Goal: Task Accomplishment & Management: Use online tool/utility

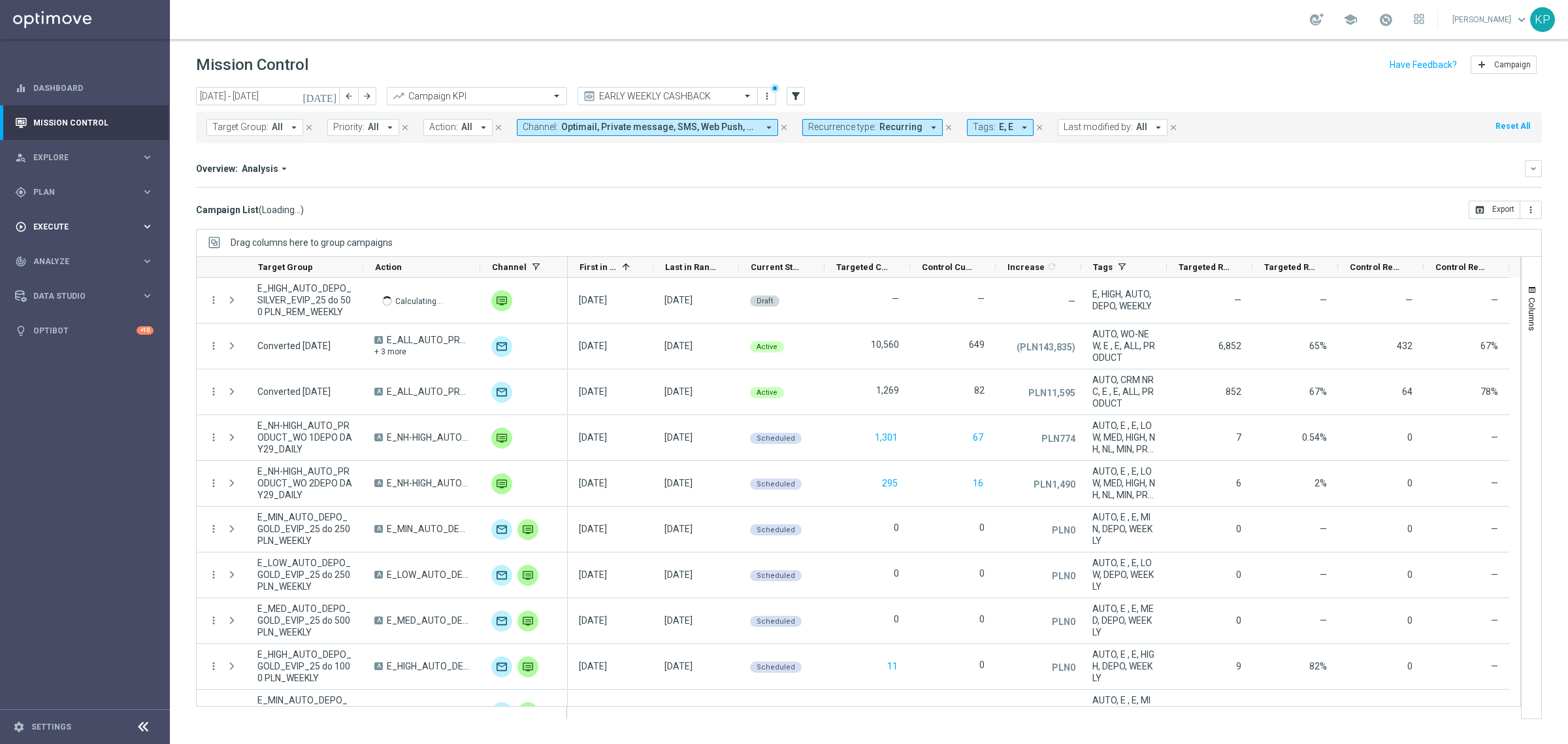
click at [92, 191] on span "Plan" at bounding box center [87, 192] width 108 height 8
click at [64, 217] on link "Target Groups" at bounding box center [85, 218] width 102 height 10
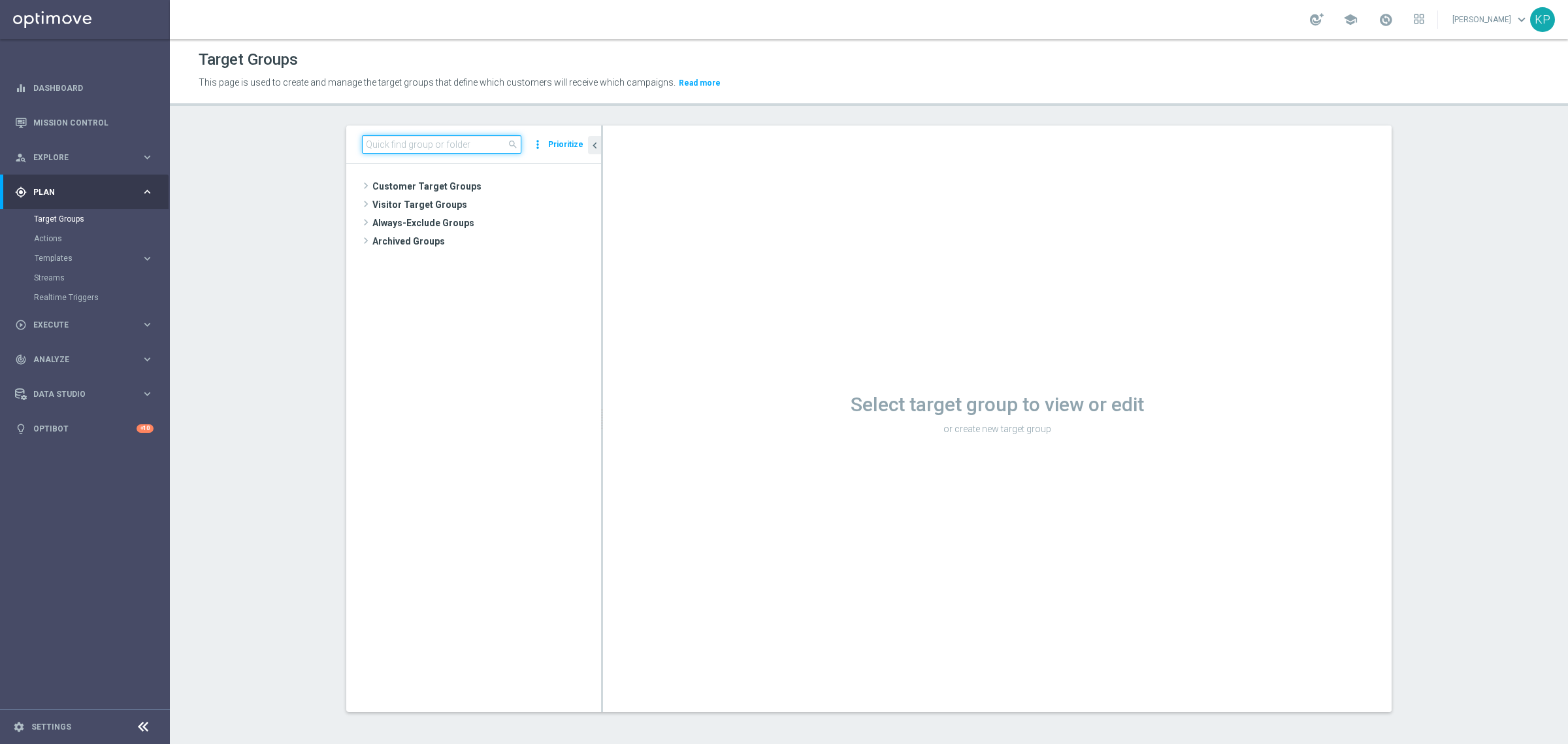
click at [384, 151] on input at bounding box center [442, 145] width 159 height 18
paste input "E_ALL_TARGET_DEPO_50 TO 250 PLN 3DEPO_020925"
click at [455, 149] on input "E_ALL_TARGET_DEPO_50 TO 250 PLN 3DEPO_020925" at bounding box center [442, 145] width 159 height 18
click at [423, 144] on input "E_ALL_TARGET_DEPO_50 TO 250 PLN 3DEPO_020925" at bounding box center [442, 145] width 159 height 18
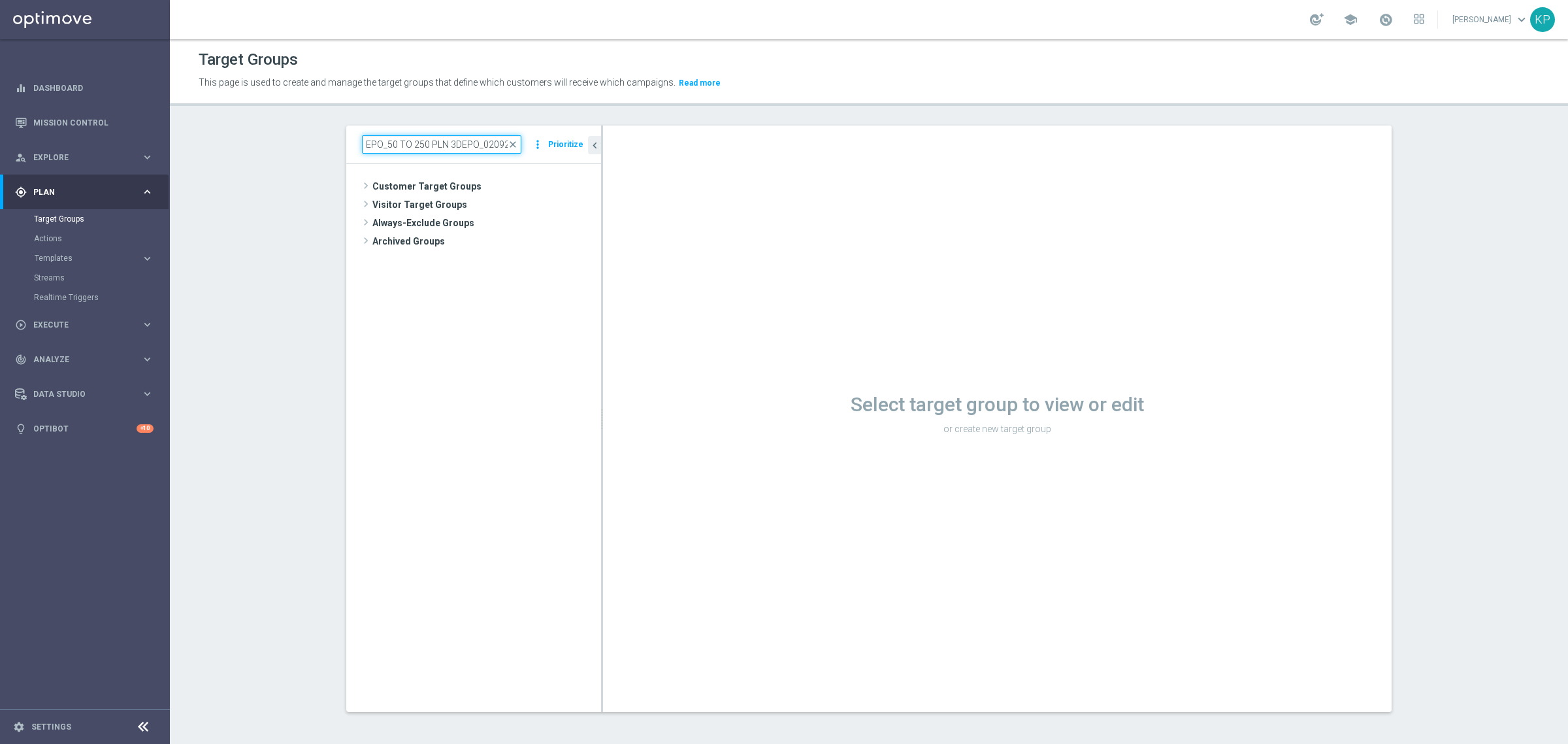
type input "E_ALL_TARGET_DEPO_50 TO 250 PLN 3DEPO_020925"
drag, startPoint x: 508, startPoint y: 143, endPoint x: 494, endPoint y: 143, distance: 14.0
click at [508, 143] on span "close" at bounding box center [512, 145] width 10 height 10
click at [470, 145] on input at bounding box center [442, 145] width 159 height 18
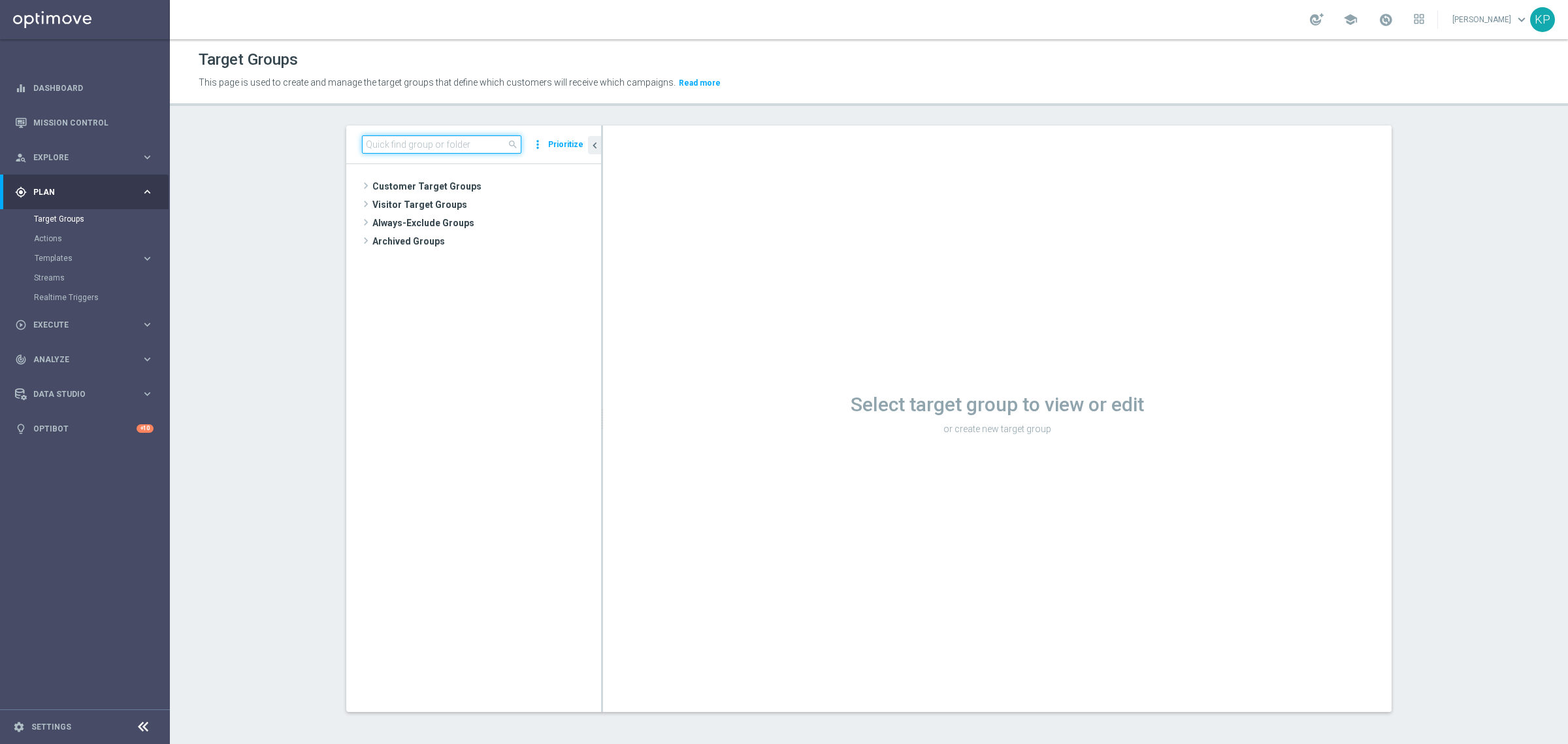
paste input "E_ALL_TARGET_DEPO_50 TO 250 PLN 3DEPO_020925"
type input "E_ALL_TARGET_DEPO_50 TO 250 PLN 3DEPO_020925"
click at [468, 224] on span "E_ALL_TARGET_DEPO_50 TO 250 PLN 3DEPO_020925" at bounding box center [491, 223] width 159 height 11
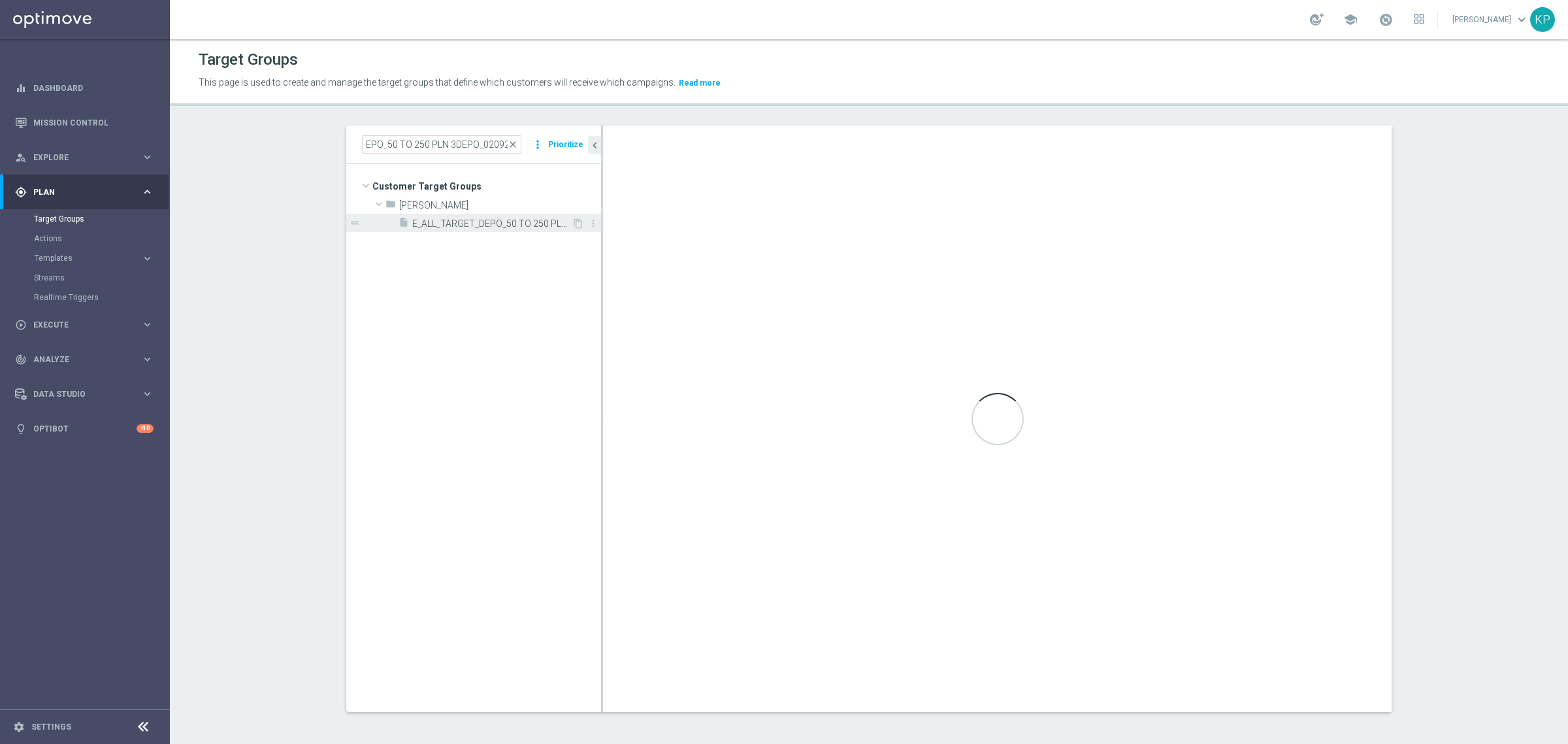
scroll to position [0, 0]
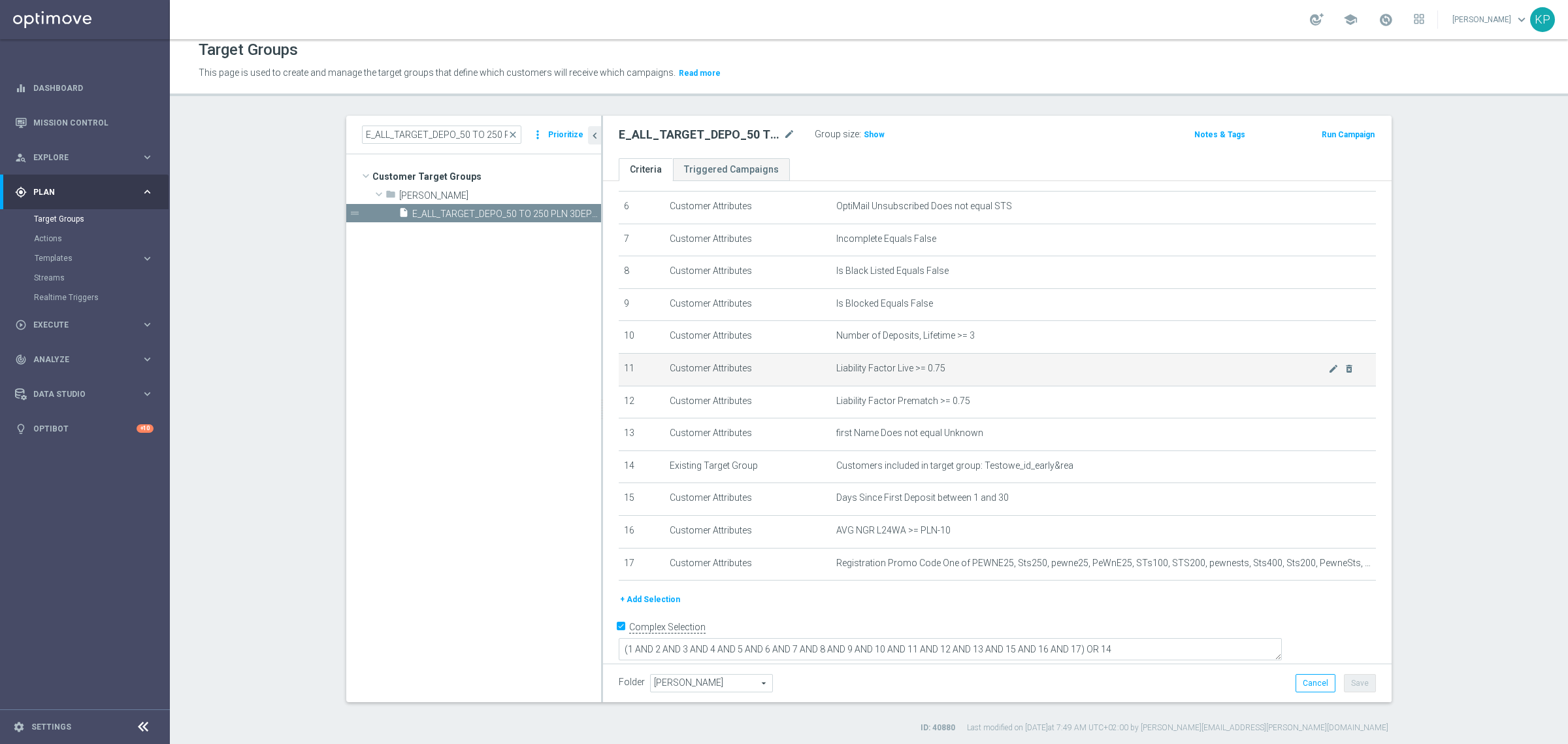
scroll to position [12, 0]
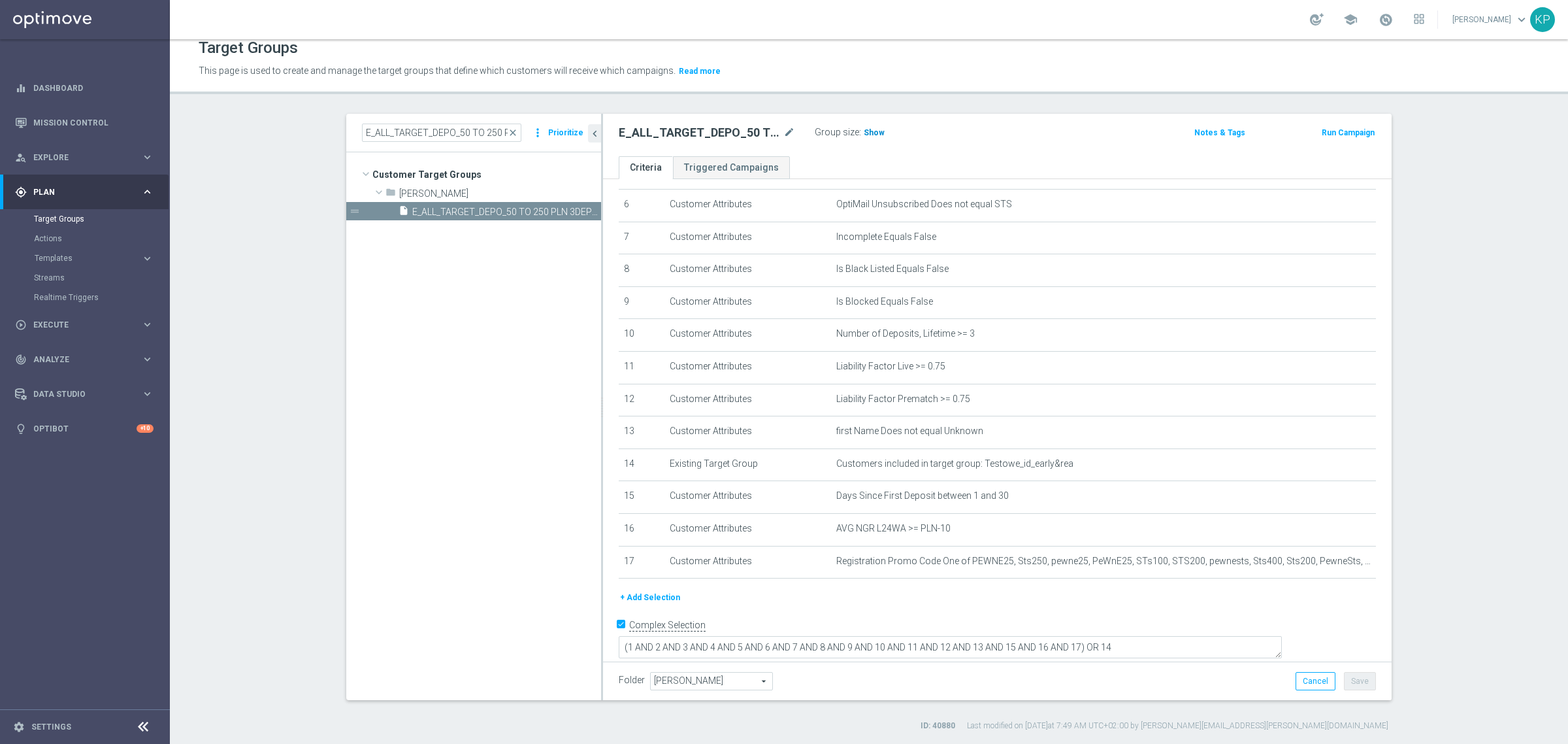
click at [867, 136] on span "Show" at bounding box center [873, 132] width 21 height 9
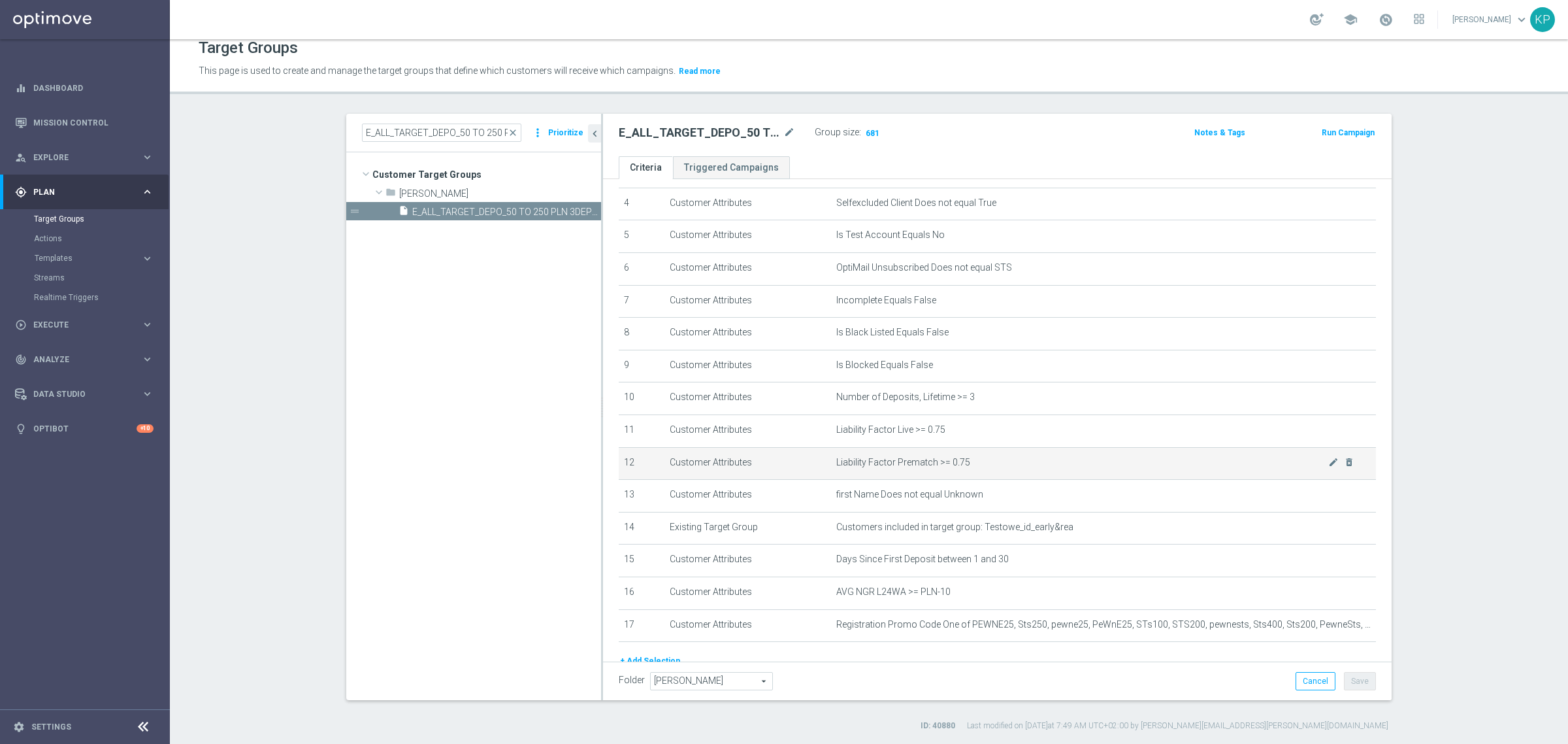
scroll to position [164, 0]
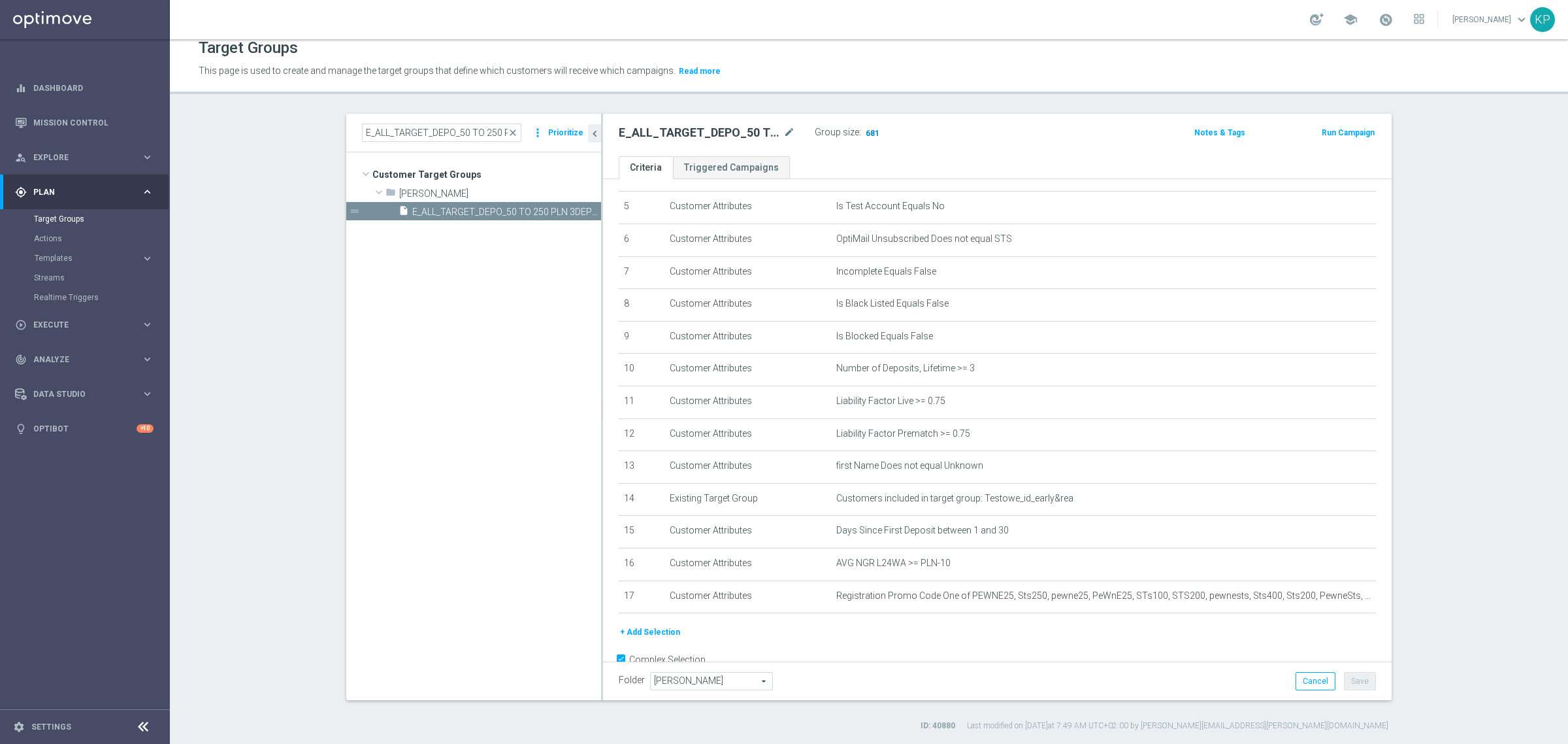
click at [870, 131] on span "681" at bounding box center [872, 134] width 16 height 12
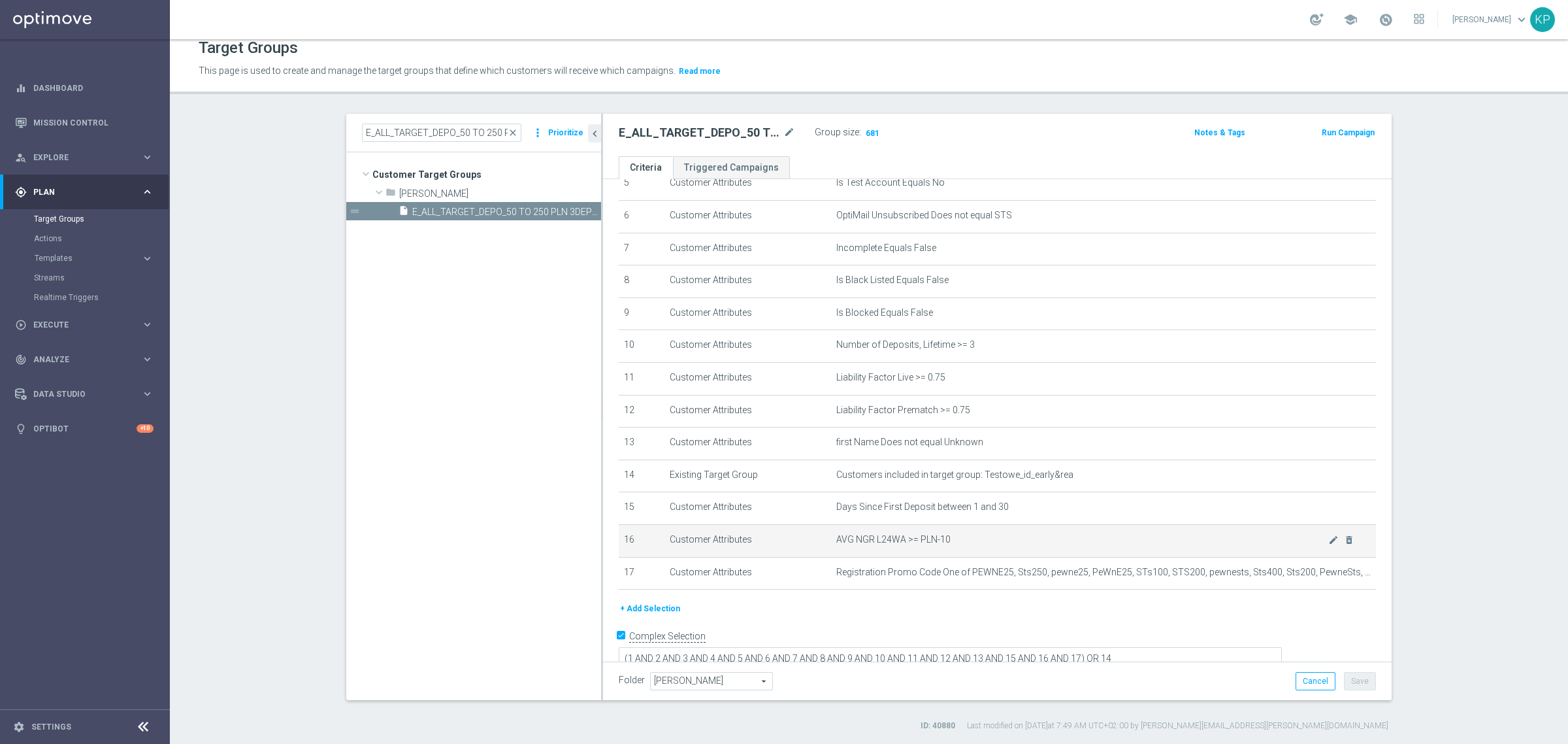
scroll to position [198, 0]
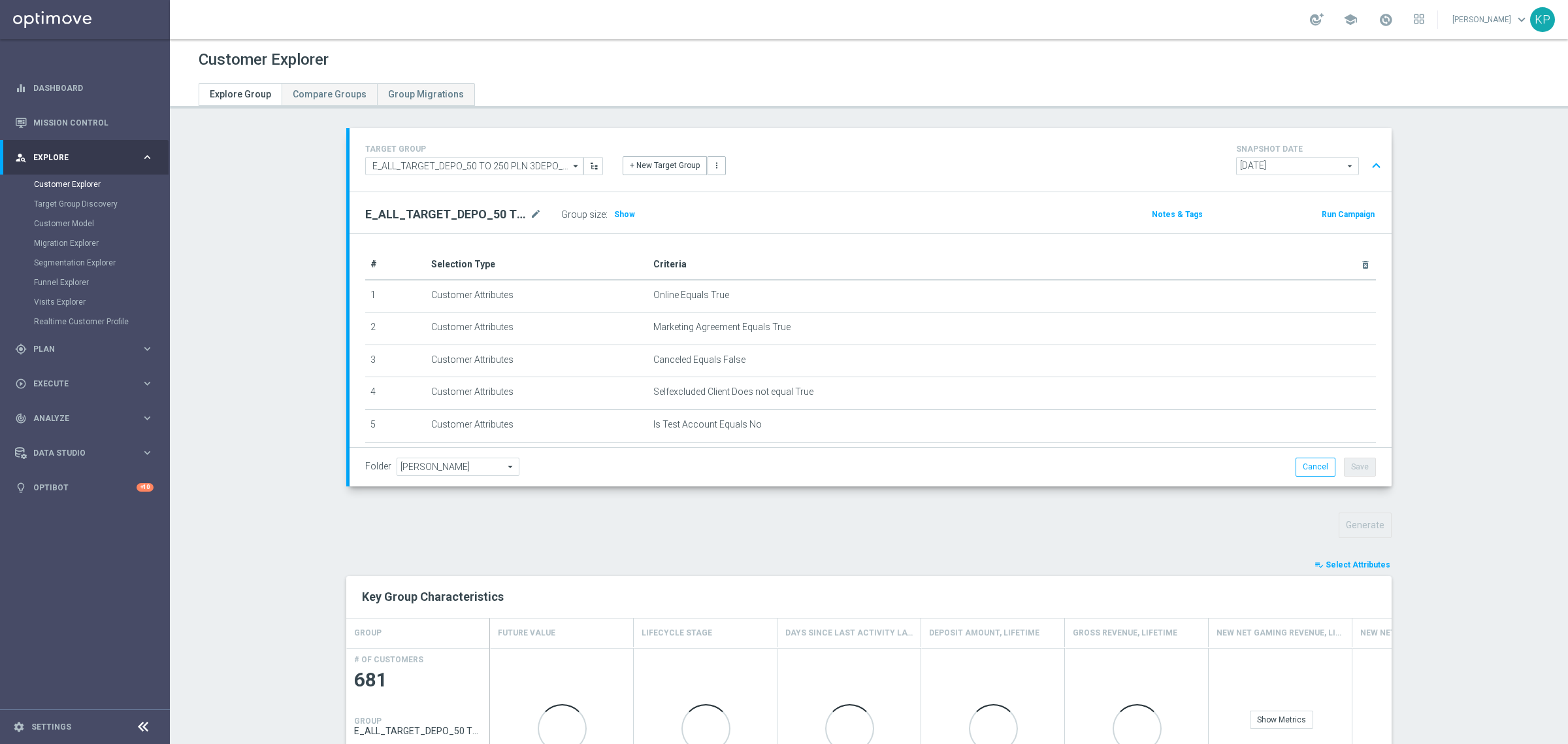
click at [1347, 562] on span "Select Attributes" at bounding box center [1358, 564] width 65 height 9
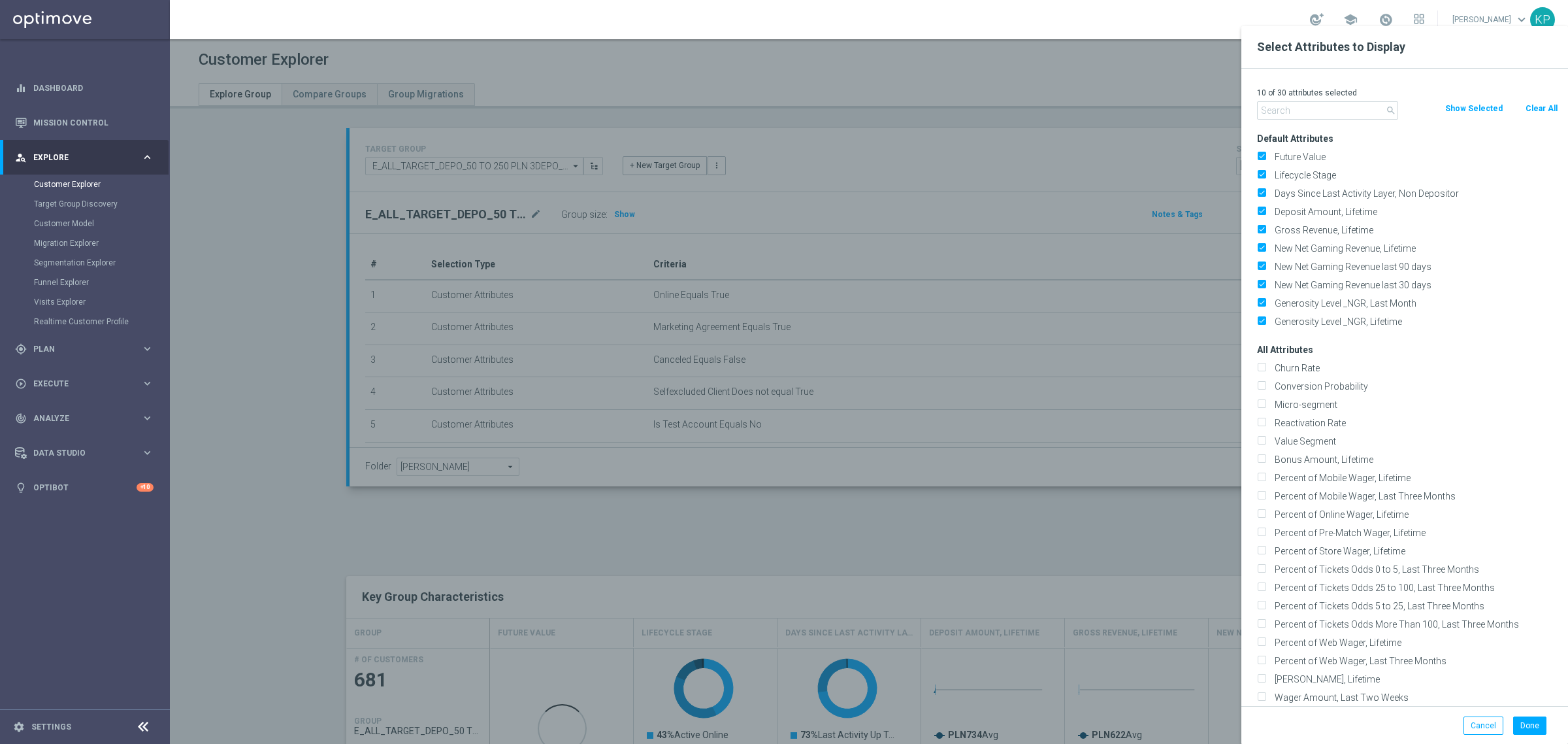
click at [1530, 106] on button "Clear All" at bounding box center [1541, 109] width 35 height 14
checkbox input "false"
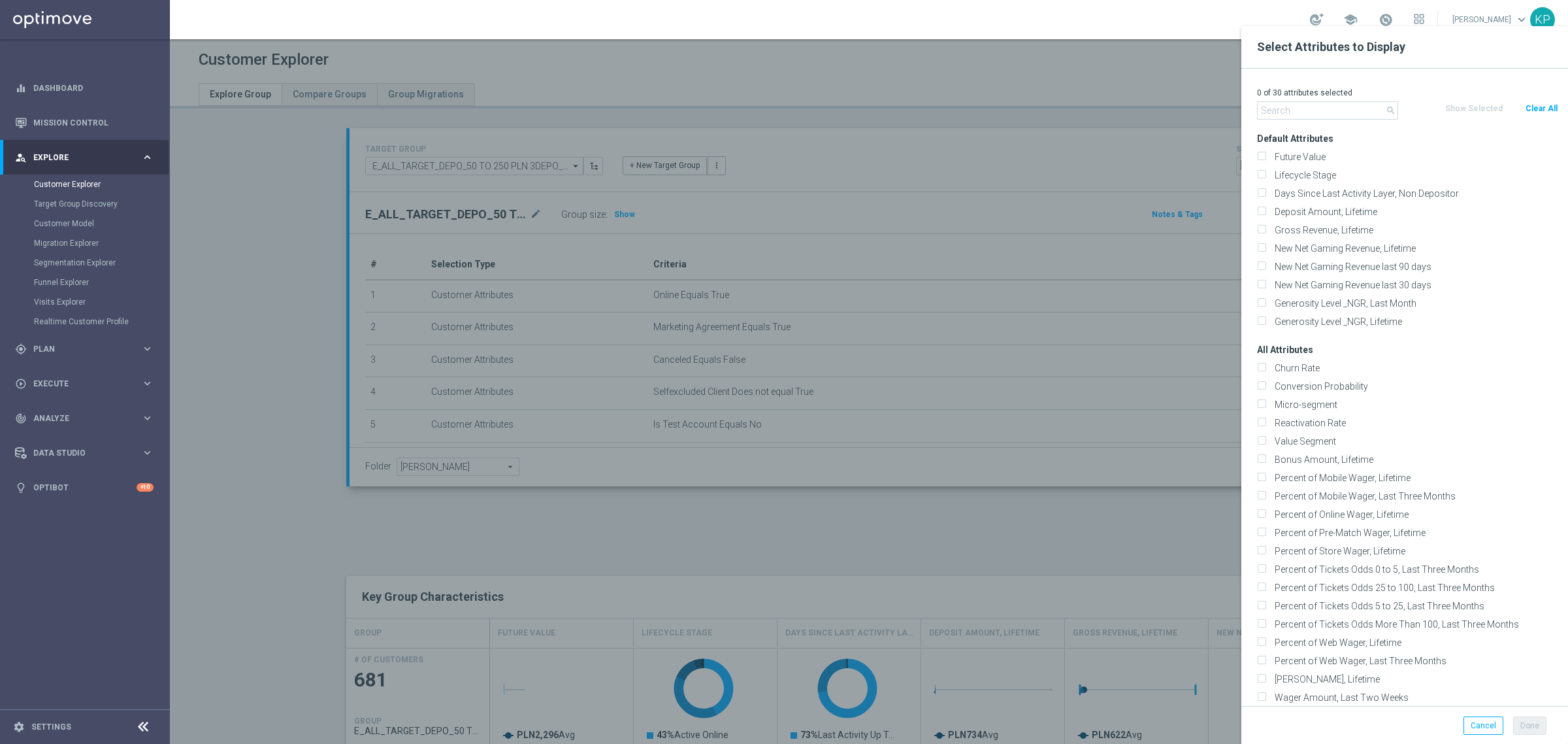
checkbox input "false"
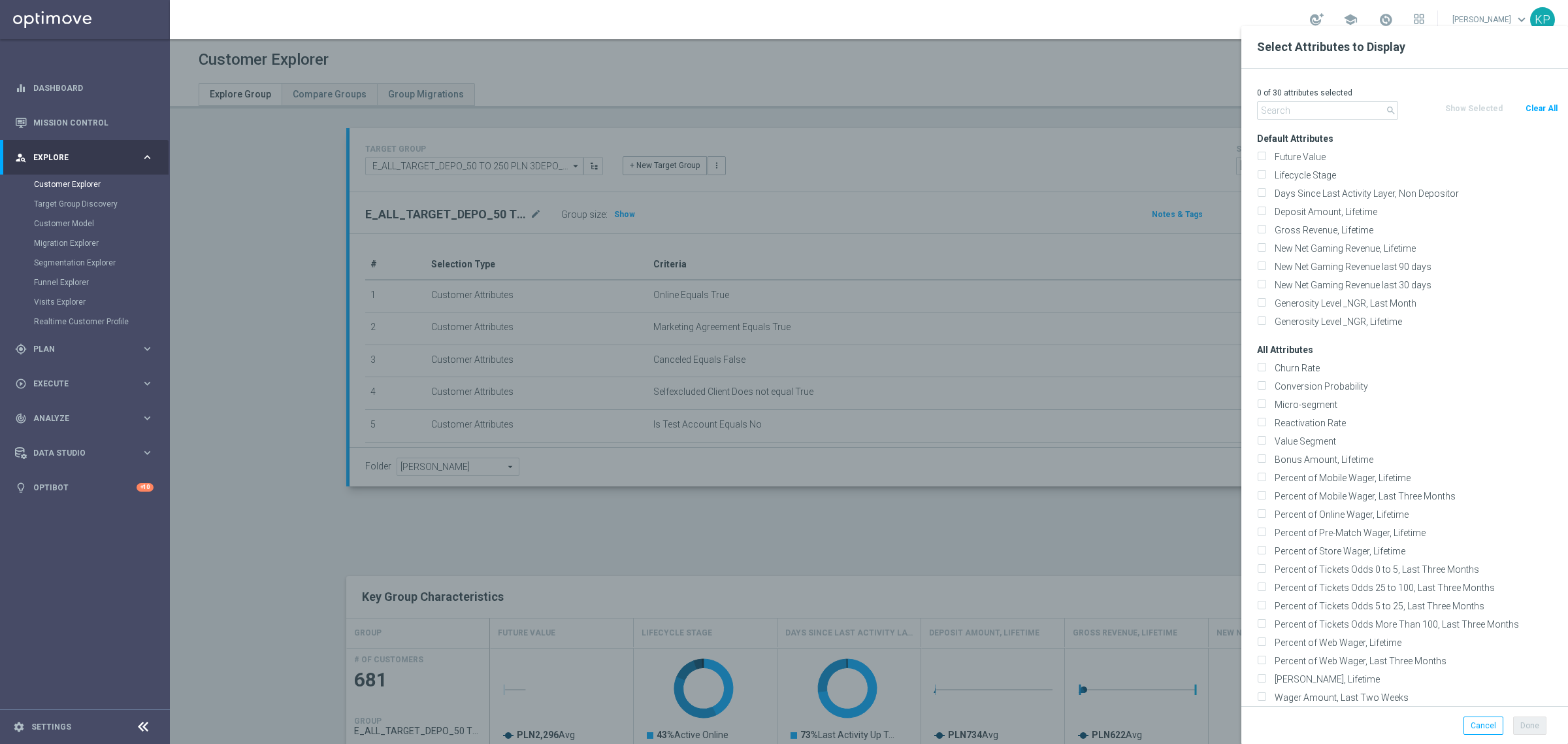
checkbox input "false"
click at [1346, 113] on input "text" at bounding box center [1328, 111] width 142 height 18
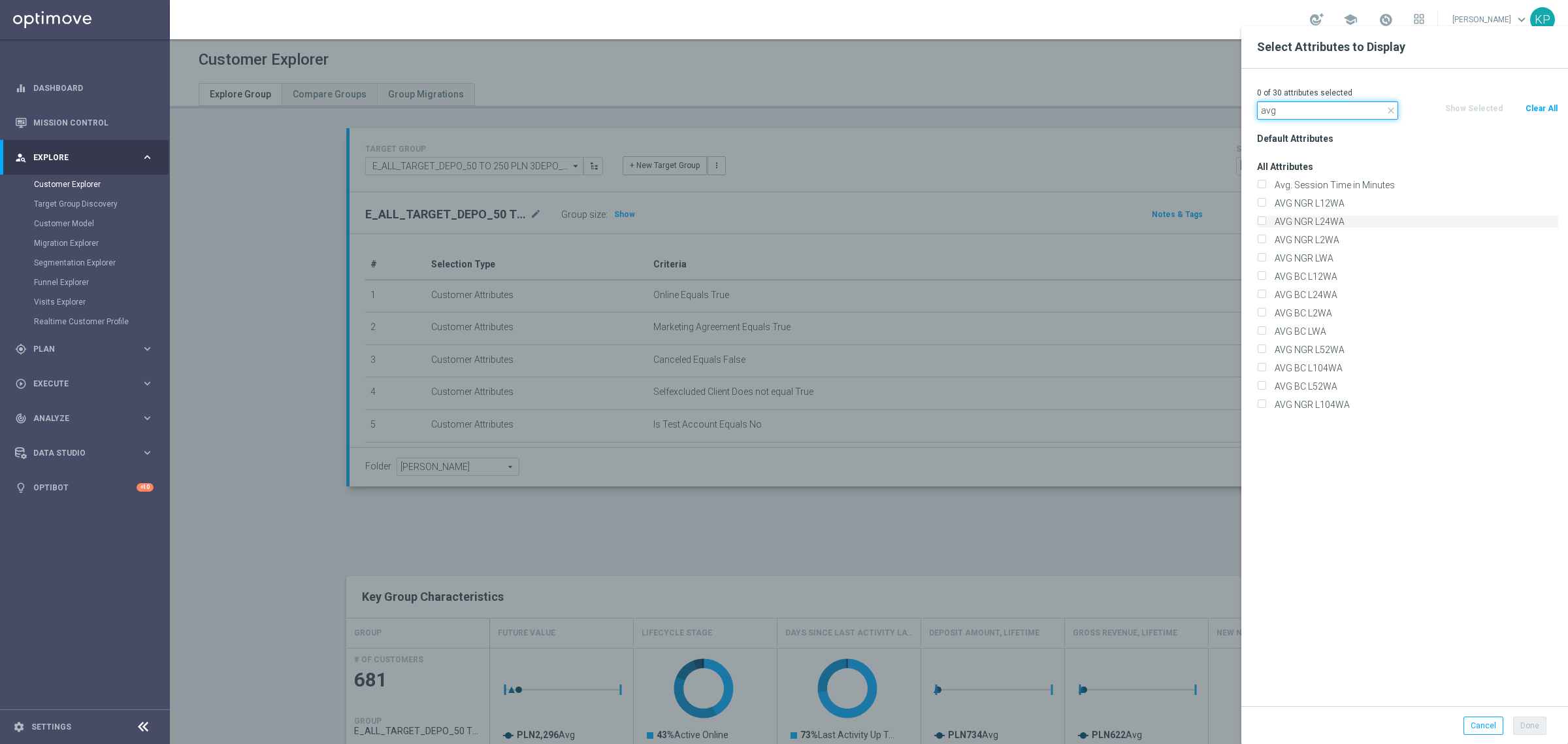
type input "avg"
click at [1335, 219] on label "AVG NGR L24WA" at bounding box center [1413, 221] width 288 height 12
click at [1265, 219] on input "AVG NGR L24WA" at bounding box center [1261, 223] width 9 height 9
checkbox input "true"
click at [1525, 722] on button "Done" at bounding box center [1529, 725] width 33 height 18
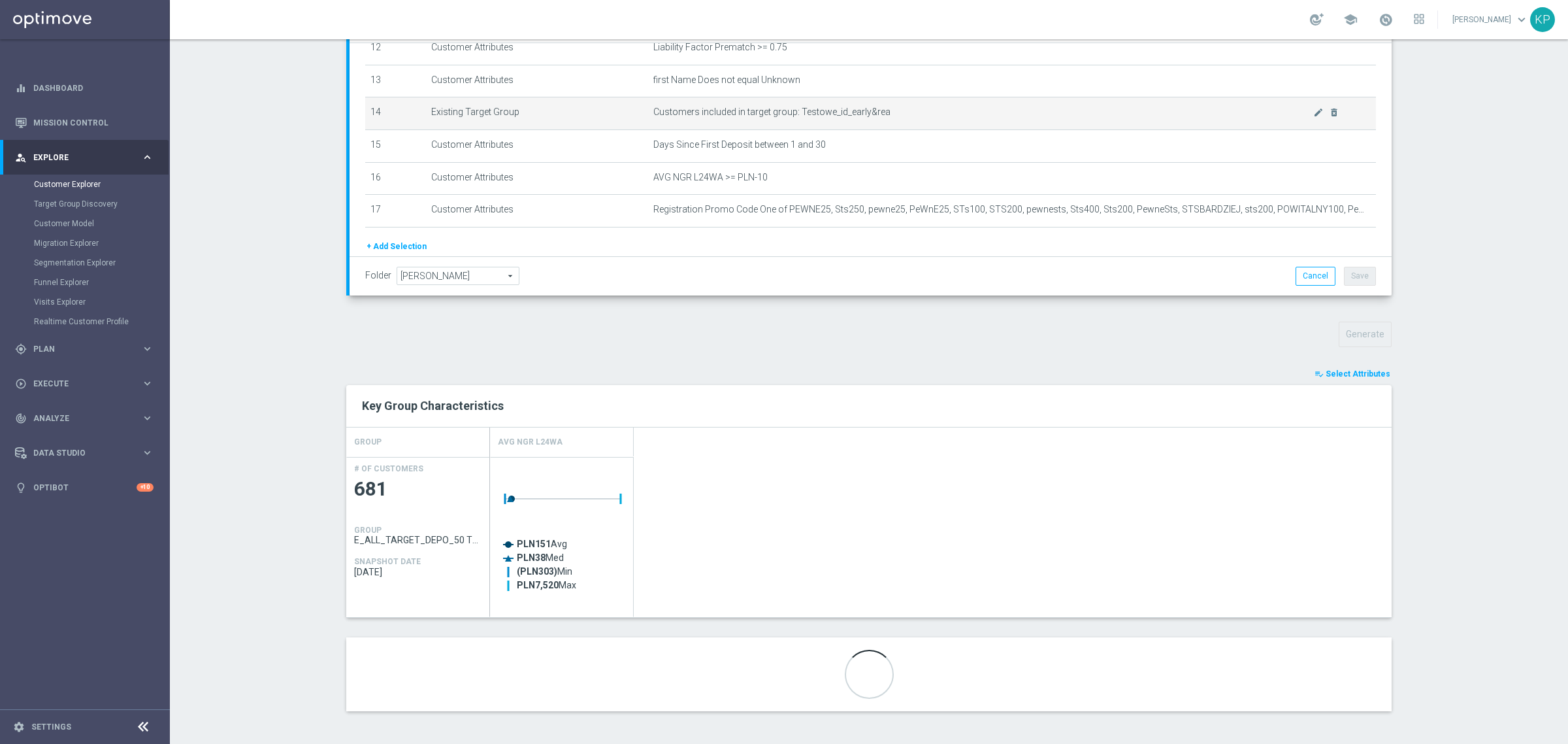
scroll to position [384, 0]
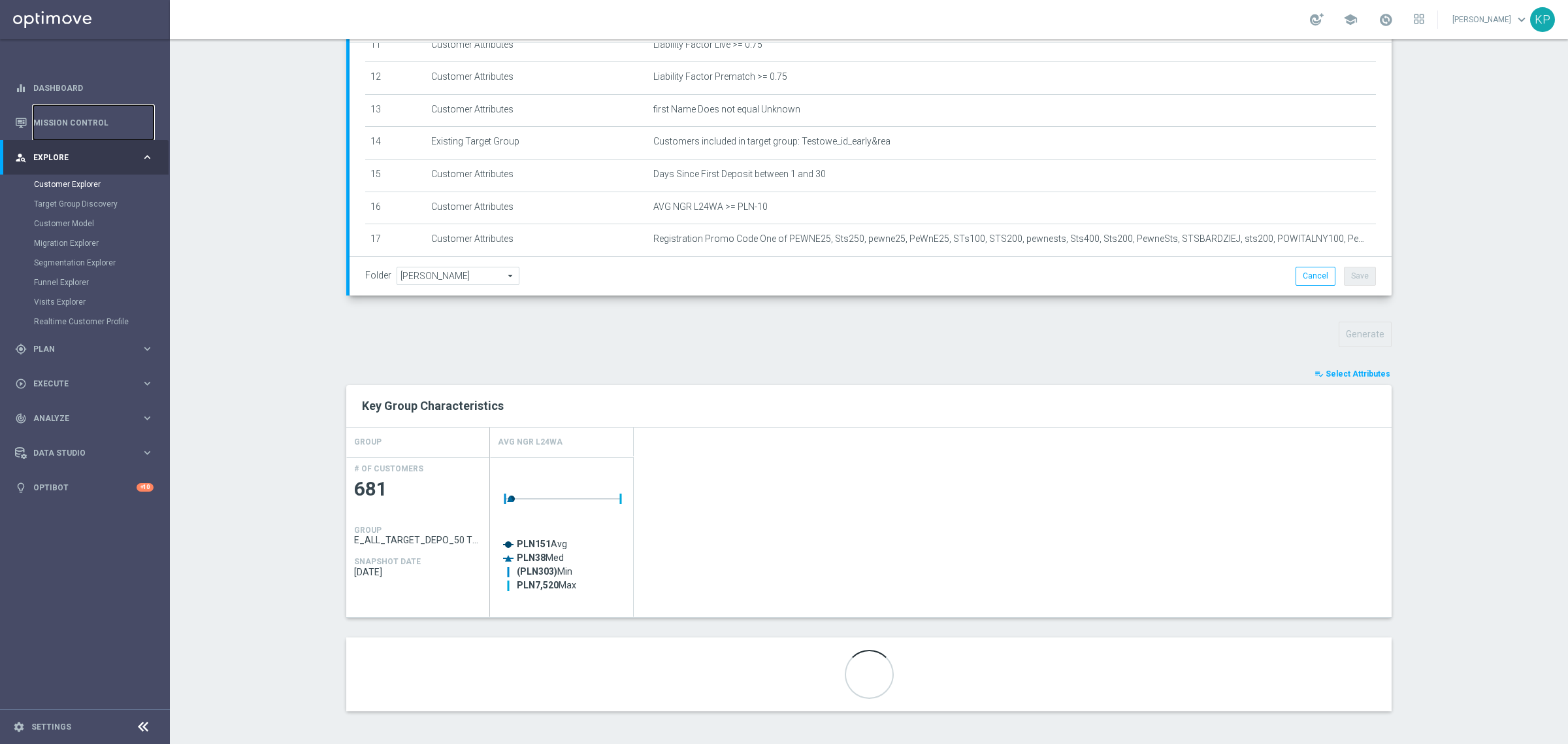
click at [69, 134] on link "Mission Control" at bounding box center [93, 123] width 121 height 35
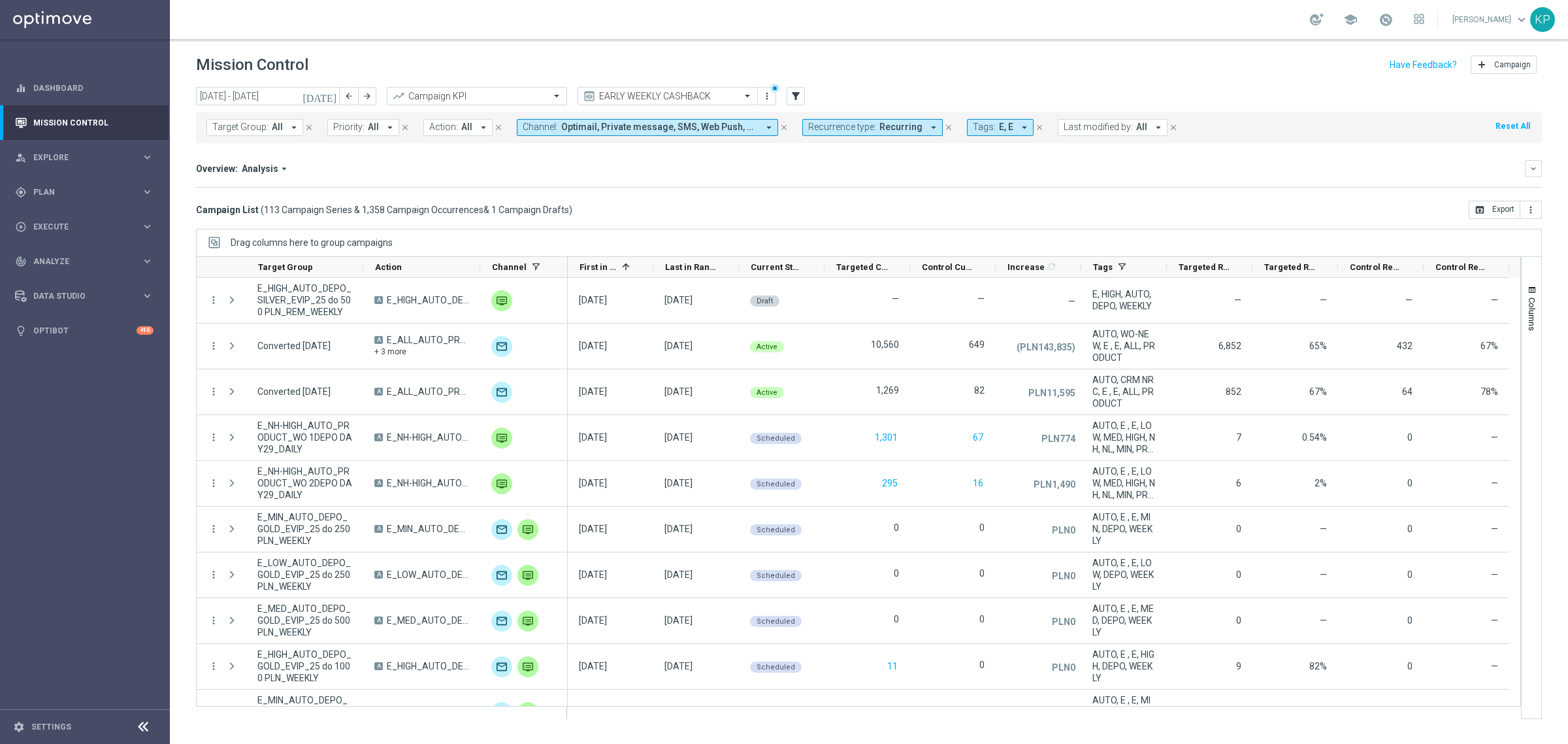
click at [1308, 121] on div "Target Group: All arrow_drop_down close Priority: All arrow_drop_down close Act…" at bounding box center [869, 127] width 1346 height 31
click at [1305, 121] on div "Target Group: All arrow_drop_down close Priority: All arrow_drop_down close Act…" at bounding box center [869, 127] width 1346 height 31
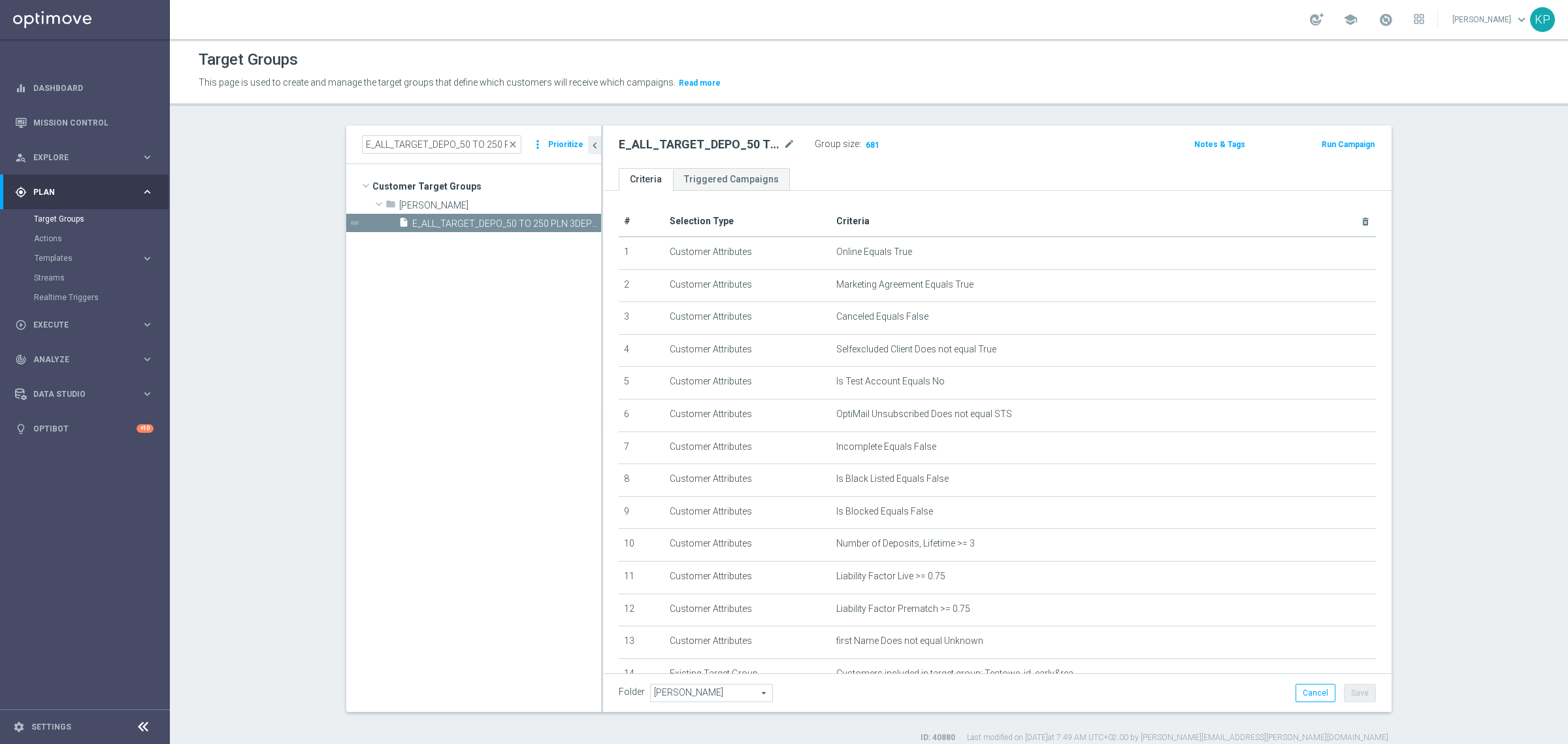
scroll to position [198, 0]
